Goal: Transaction & Acquisition: Download file/media

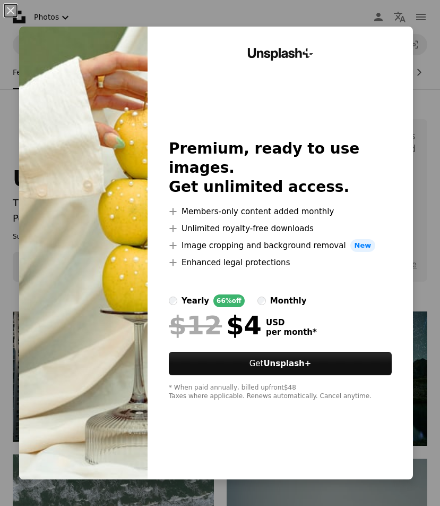
scroll to position [3824, 0]
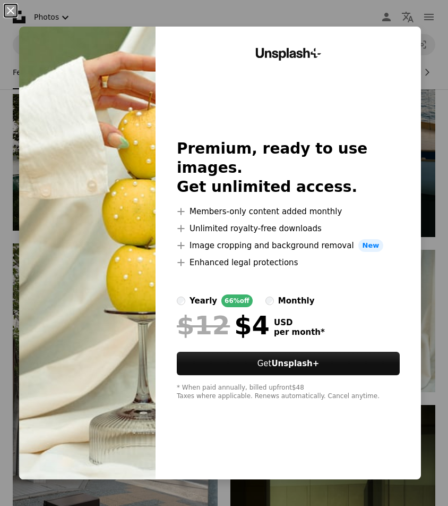
click at [15, 15] on button "An X shape" at bounding box center [10, 10] width 13 height 13
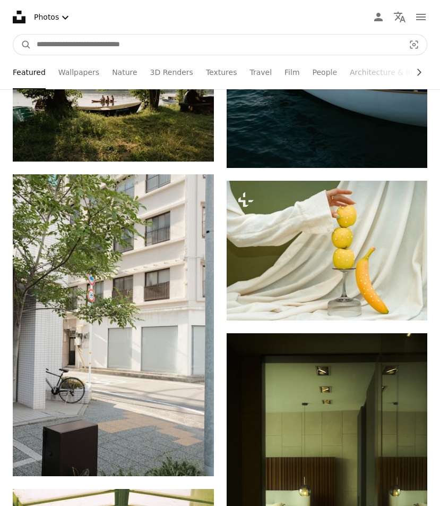
click at [122, 48] on input "Find visuals sitewide" at bounding box center [216, 45] width 370 height 20
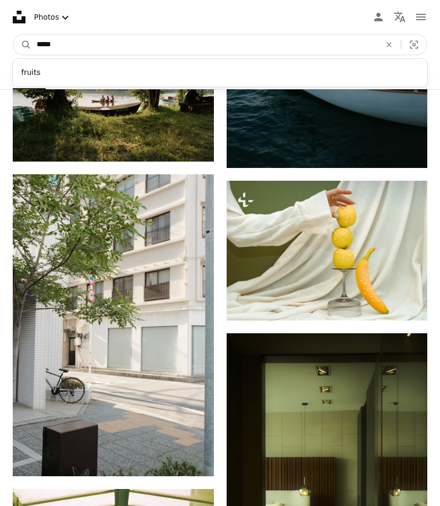
type input "*****"
click at [13, 35] on button "A magnifying glass" at bounding box center [22, 45] width 18 height 20
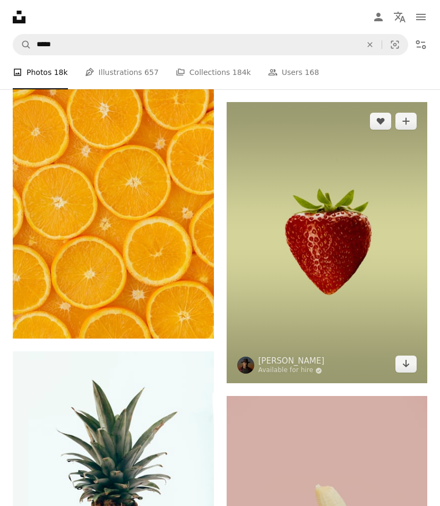
scroll to position [744, 0]
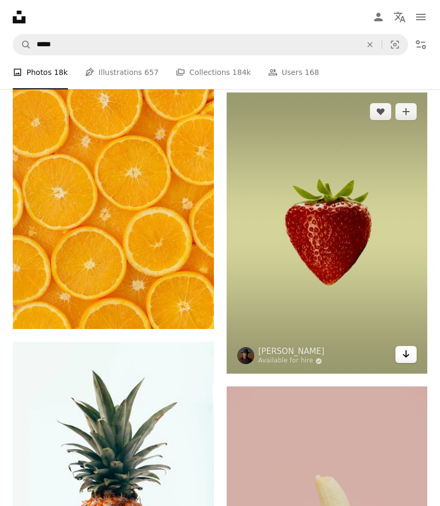
click at [406, 353] on icon "Download" at bounding box center [406, 353] width 7 height 7
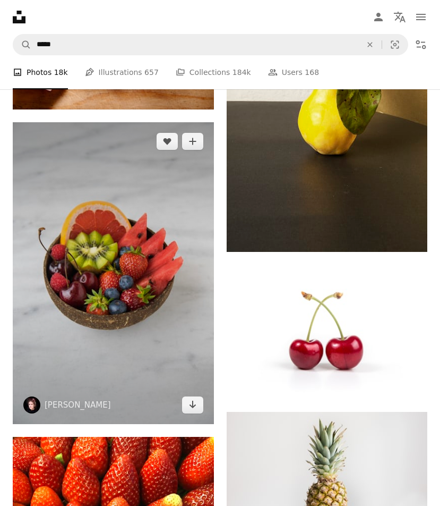
scroll to position [2072, 0]
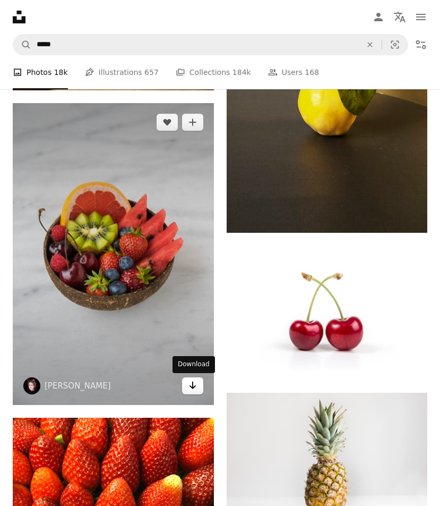
click at [187, 386] on link "Arrow pointing down" at bounding box center [192, 385] width 21 height 17
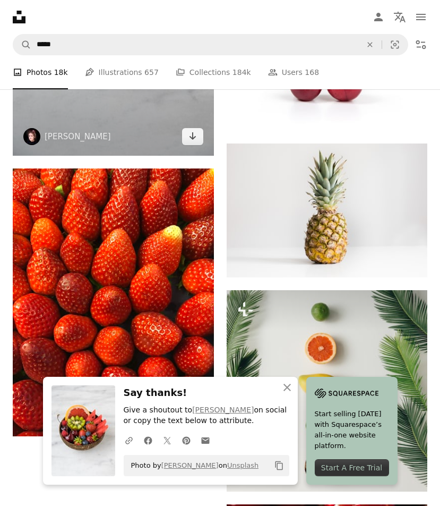
scroll to position [2497, 0]
